Goal: Check status: Check status

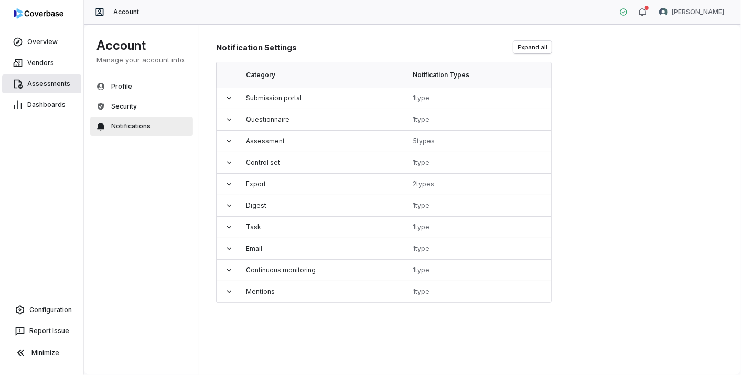
click at [38, 82] on span "Assessments" at bounding box center [48, 84] width 43 height 8
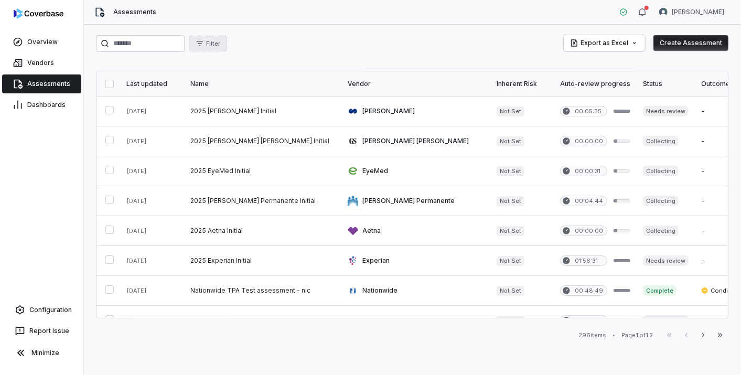
click at [220, 41] on span "Filter" at bounding box center [213, 44] width 14 height 8
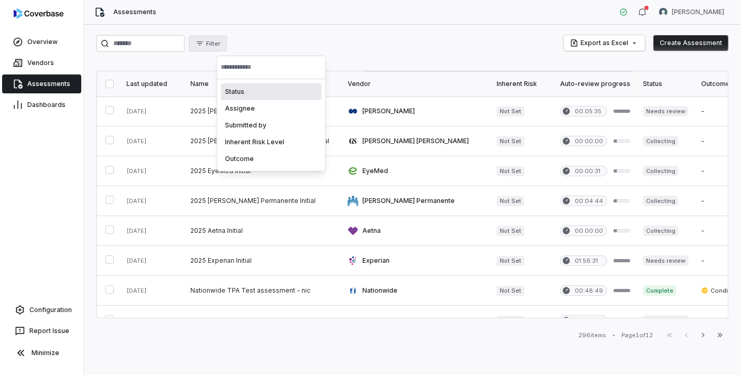
click at [295, 32] on div "Filter Export as Excel Create Assessment Last updated Name Vendor Inherent Risk…" at bounding box center [412, 200] width 657 height 350
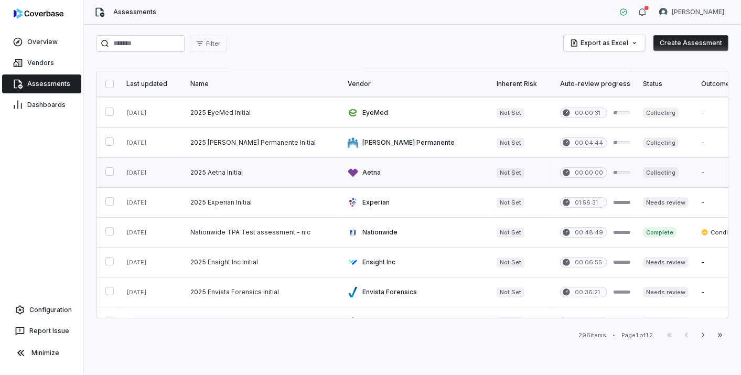
scroll to position [116, 0]
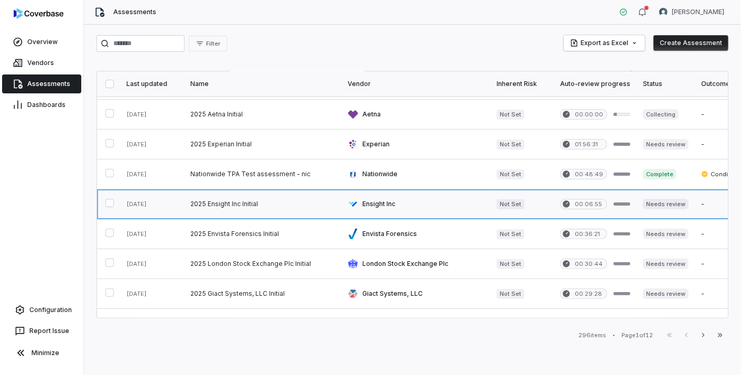
click at [245, 200] on link at bounding box center [262, 203] width 157 height 29
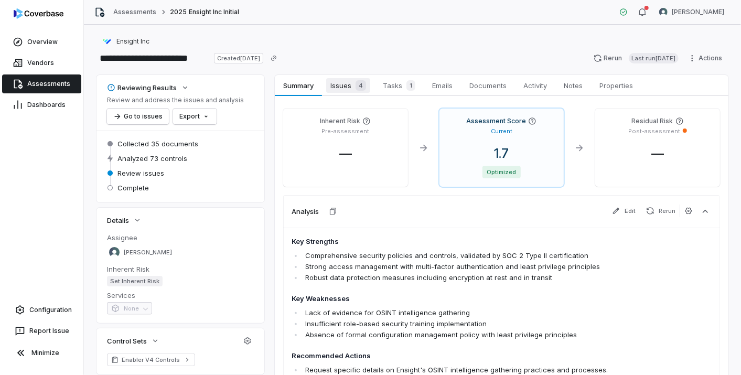
click at [355, 85] on div "4" at bounding box center [358, 85] width 15 height 10
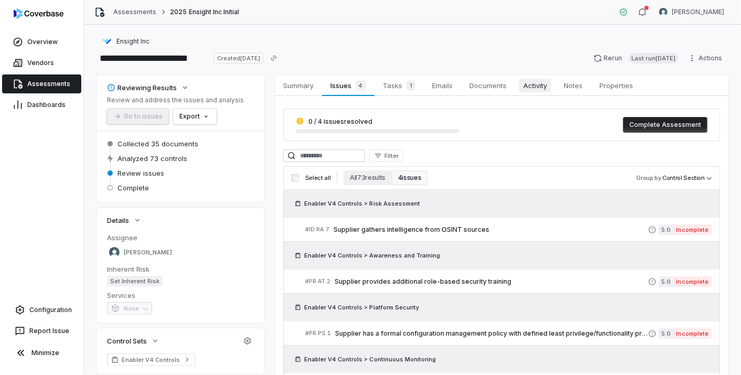
click at [541, 87] on span "Activity" at bounding box center [535, 86] width 32 height 14
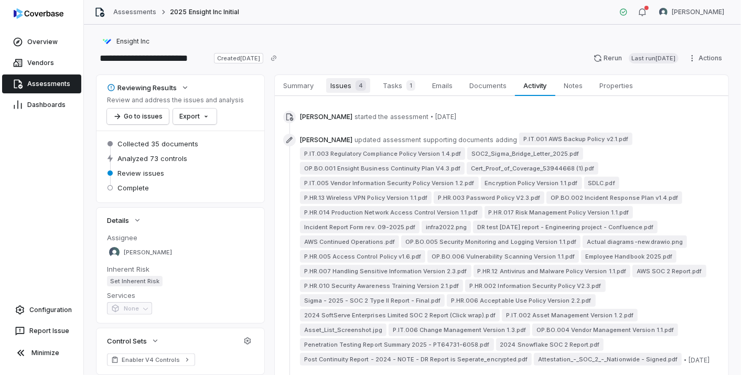
click at [331, 80] on span "Issues 4" at bounding box center [348, 85] width 44 height 15
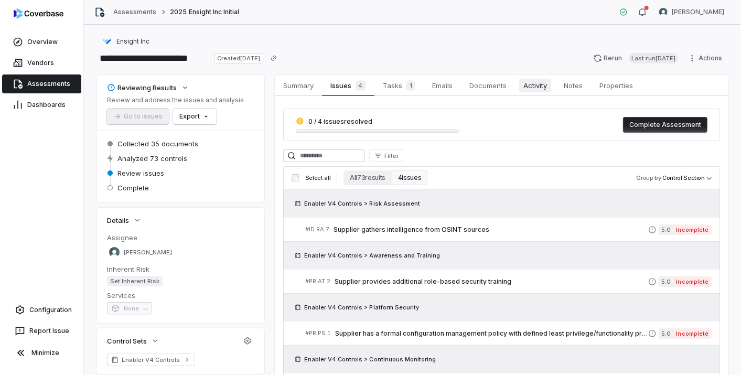
click at [527, 83] on span "Activity" at bounding box center [535, 86] width 32 height 14
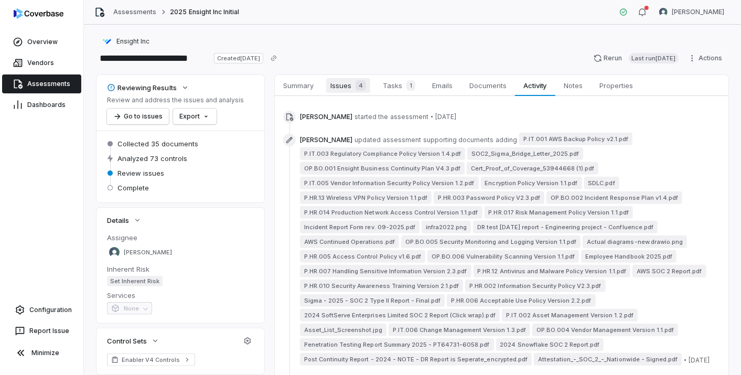
click at [368, 89] on span "Issues 4" at bounding box center [348, 85] width 44 height 15
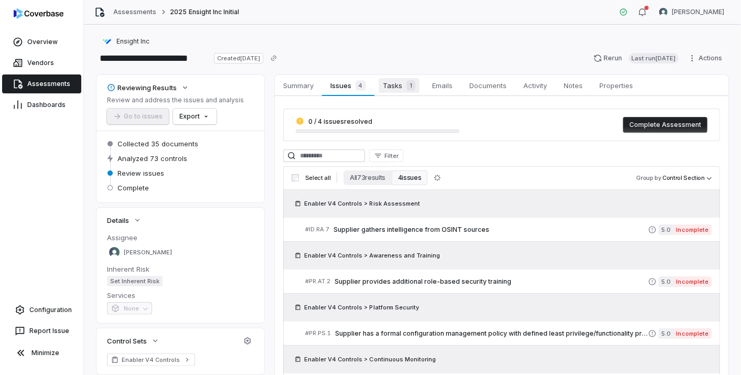
click at [382, 87] on span "Tasks 1" at bounding box center [399, 85] width 41 height 15
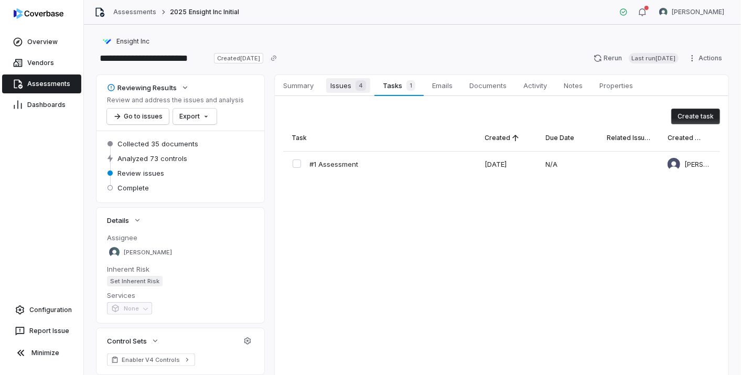
click at [349, 86] on span "Issues 4" at bounding box center [348, 85] width 44 height 15
